Goal: Task Accomplishment & Management: Use online tool/utility

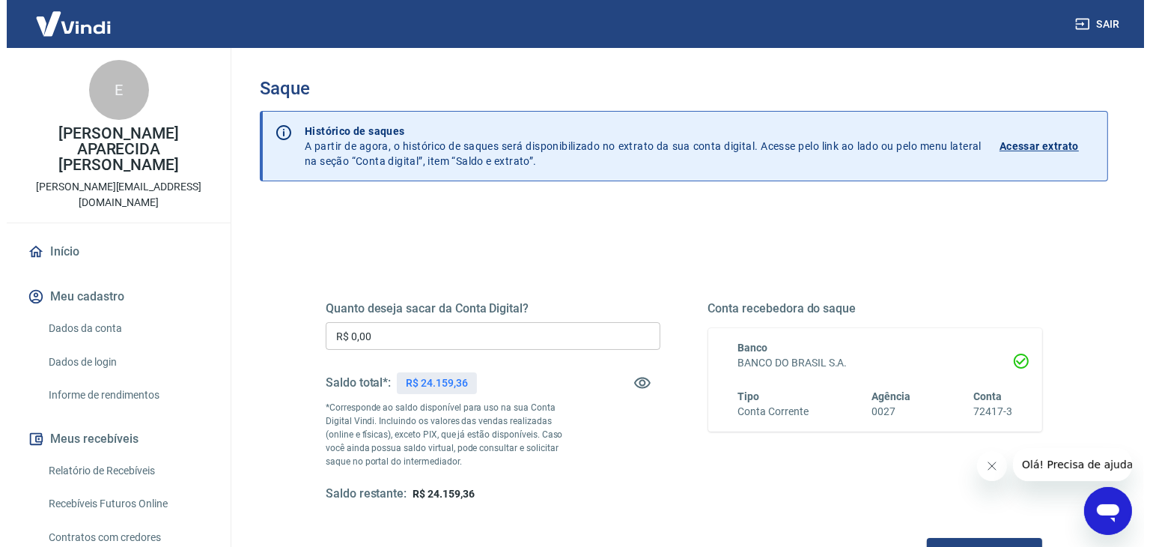
scroll to position [193, 0]
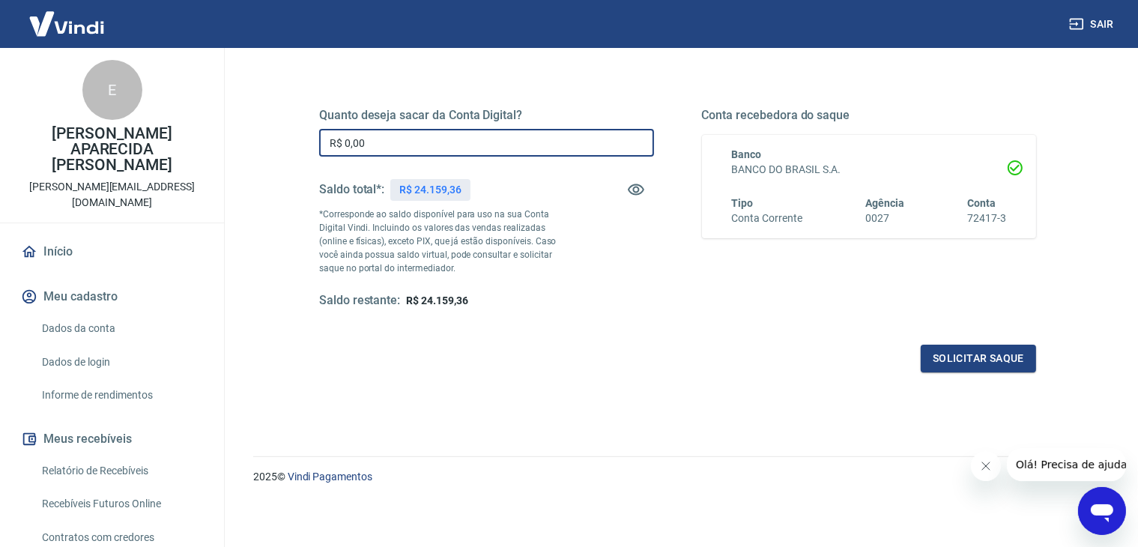
drag, startPoint x: 392, startPoint y: 141, endPoint x: 215, endPoint y: 130, distance: 177.8
click at [215, 130] on div "Sair E ELIANA APARECIDA MONARI FERRUCCI jorge@ferrucci.com.br Início Meu cadast…" at bounding box center [569, 80] width 1138 height 547
drag, startPoint x: 412, startPoint y: 145, endPoint x: 300, endPoint y: 140, distance: 112.4
click at [300, 140] on div "Quanto deseja sacar da Conta Digital? R$ 24.100,00 ​ Saldo total*: R$ 24.159,36…" at bounding box center [677, 216] width 789 height 348
type input "R$ 24.150,00"
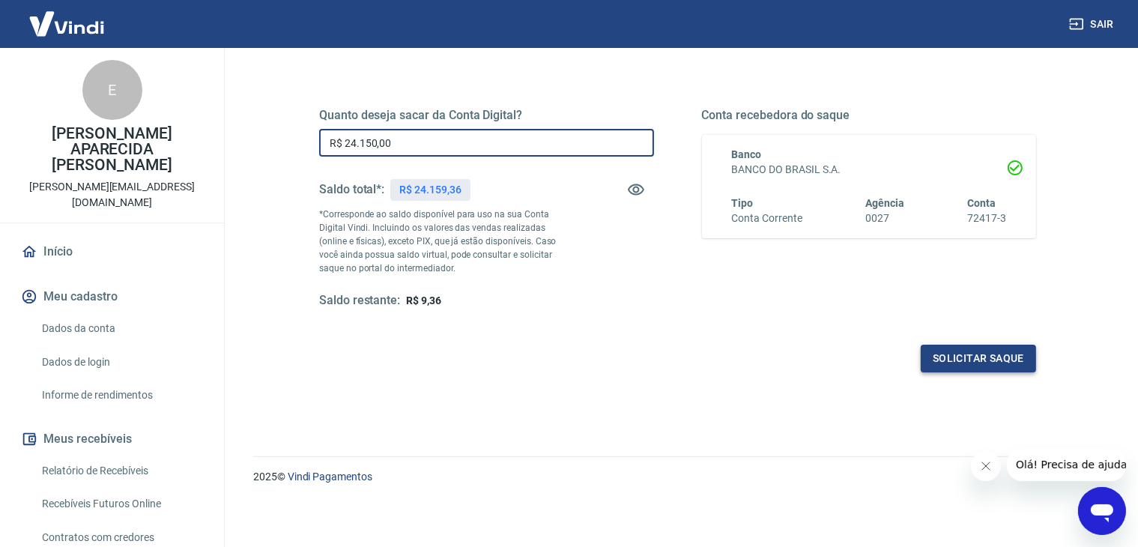
click at [932, 352] on button "Solicitar saque" at bounding box center [977, 358] width 115 height 28
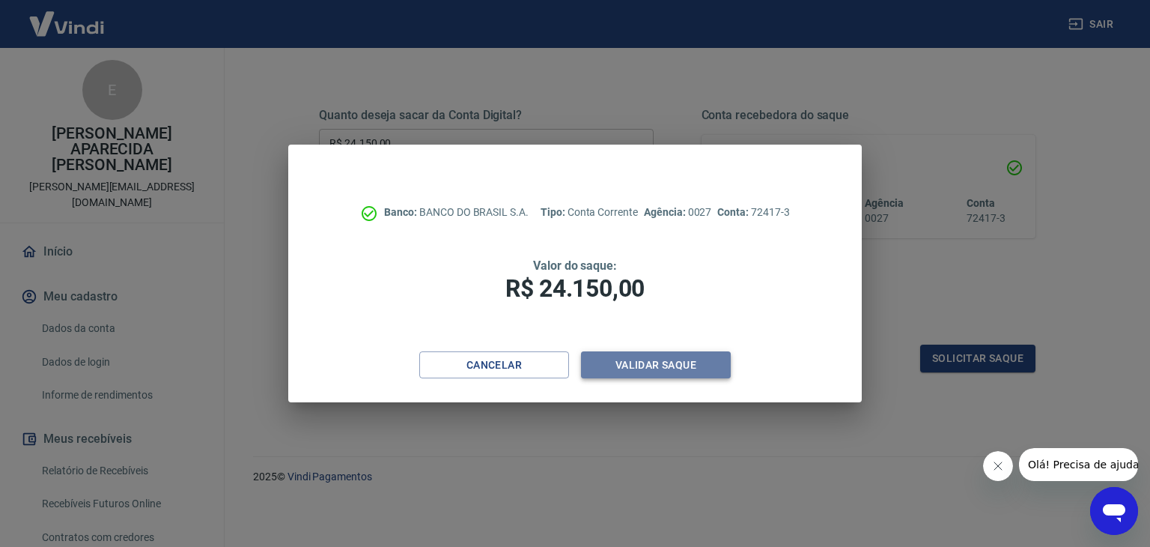
click at [647, 364] on button "Validar saque" at bounding box center [656, 365] width 150 height 28
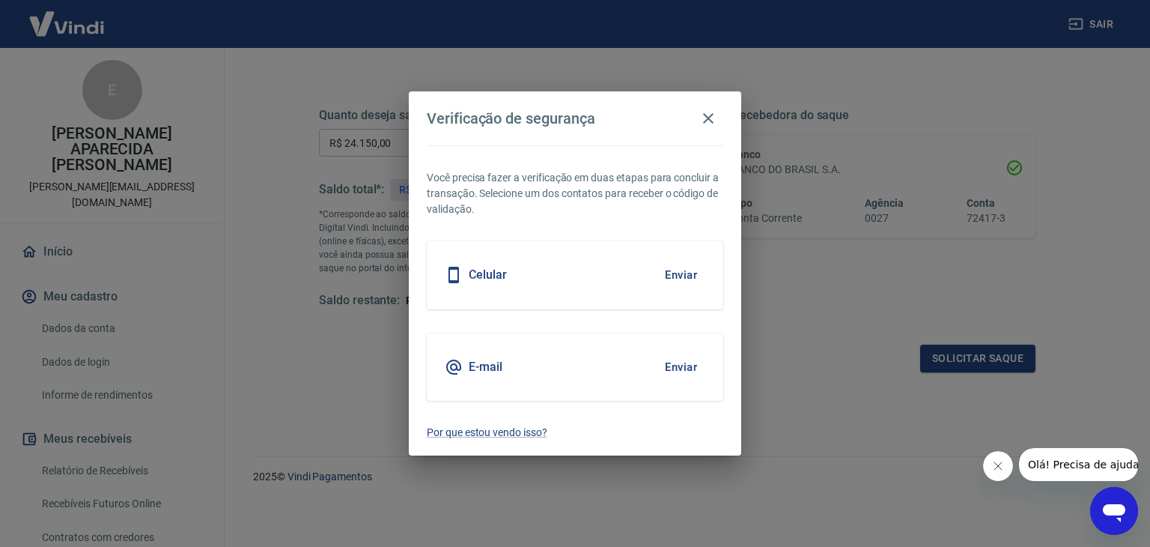
click at [689, 267] on button "Enviar" at bounding box center [681, 274] width 49 height 31
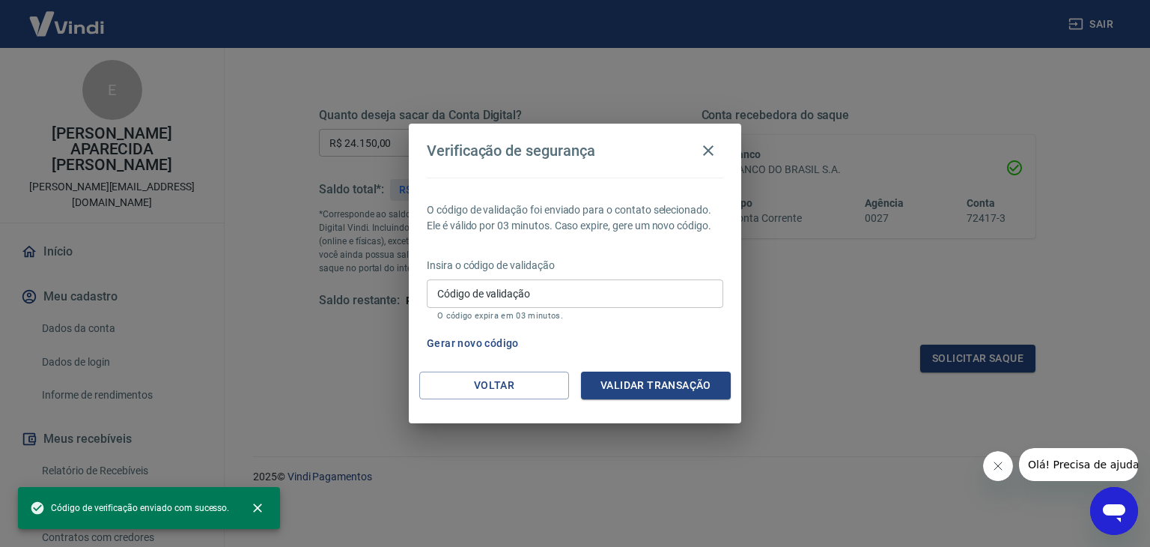
click at [580, 297] on input "Código de validação" at bounding box center [575, 293] width 297 height 28
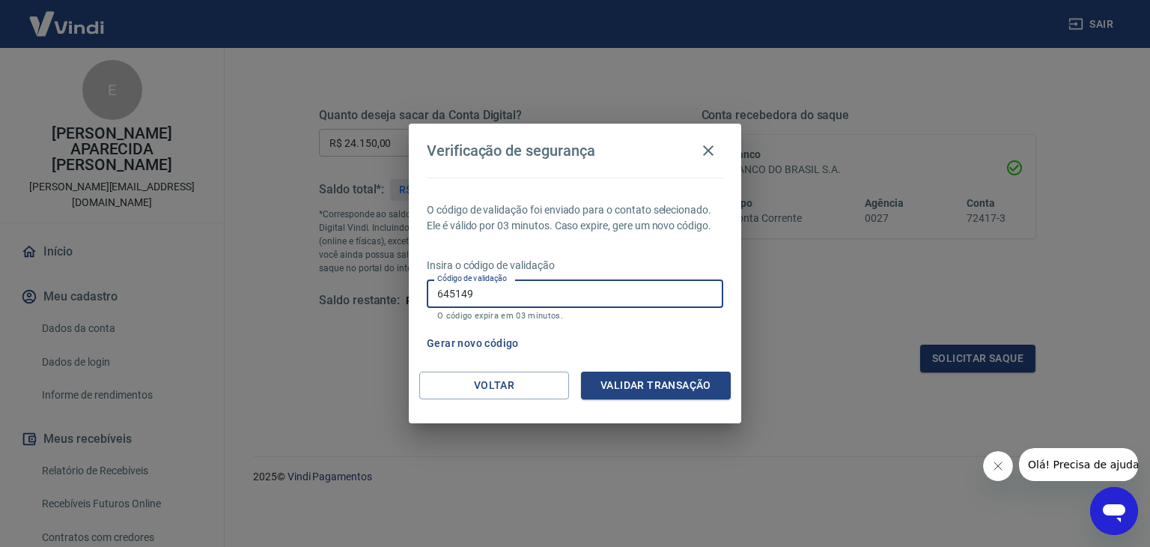
type input "645149"
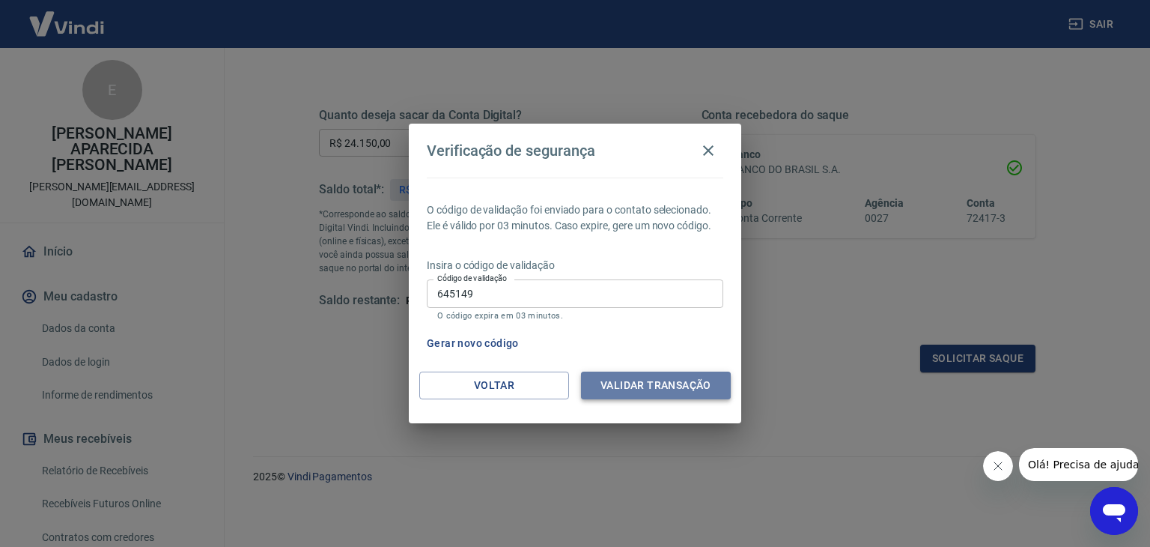
click at [655, 377] on button "Validar transação" at bounding box center [656, 385] width 150 height 28
